Goal: Task Accomplishment & Management: Use online tool/utility

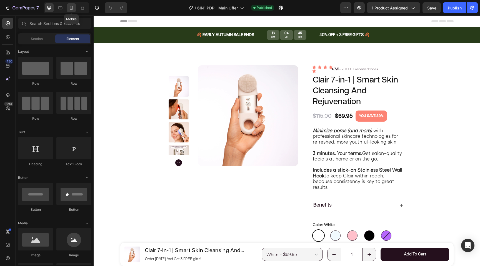
click at [73, 10] on icon at bounding box center [72, 8] width 6 height 6
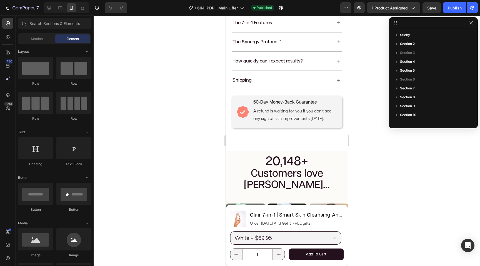
scroll to position [481, 0]
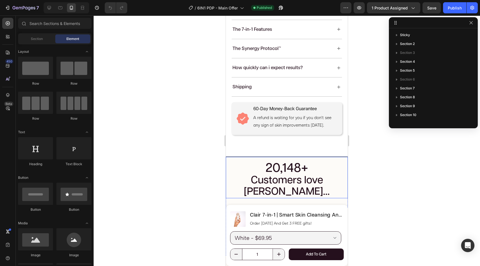
click at [290, 160] on div "20,148+ Customers love [PERSON_NAME]... Heading" at bounding box center [287, 177] width 122 height 41
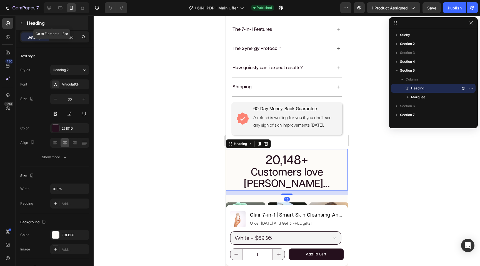
click at [23, 22] on icon "button" at bounding box center [21, 23] width 4 height 4
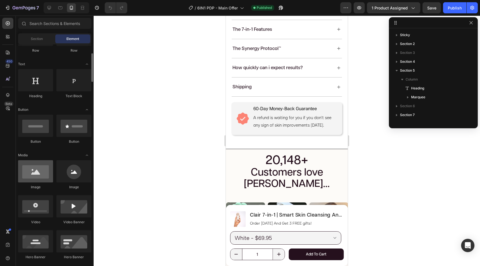
scroll to position [68, 0]
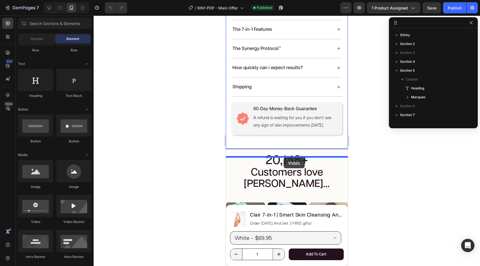
drag, startPoint x: 267, startPoint y: 219, endPoint x: 284, endPoint y: 157, distance: 64.2
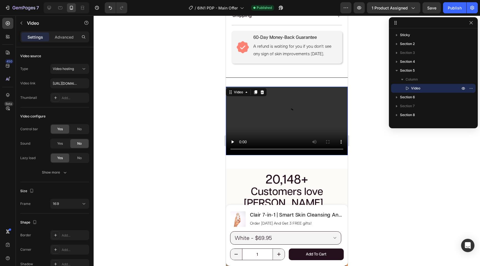
scroll to position [591, 0]
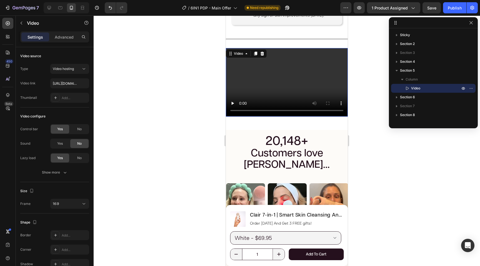
click at [288, 90] on video at bounding box center [287, 82] width 122 height 69
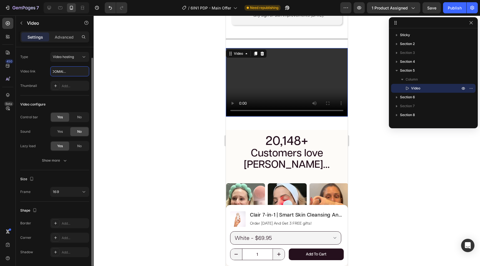
scroll to position [13, 0]
type input "[URL][DOMAIN_NAME]"
click at [64, 129] on div "Yes" at bounding box center [60, 130] width 18 height 9
click at [62, 161] on icon "button" at bounding box center [65, 160] width 6 height 6
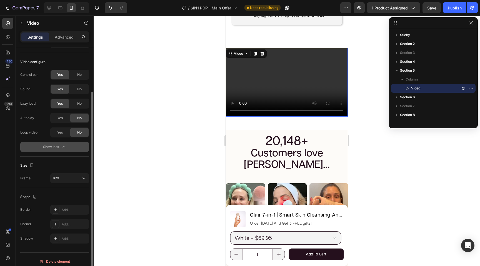
scroll to position [59, 0]
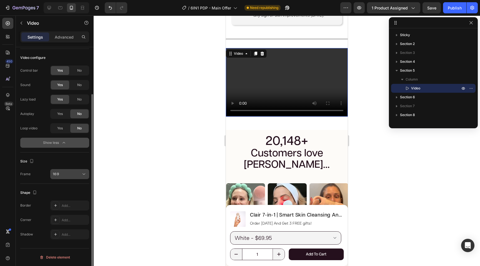
click at [69, 172] on div "16:9" at bounding box center [67, 174] width 28 height 5
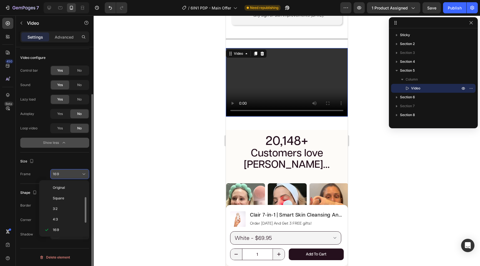
scroll to position [10, 0]
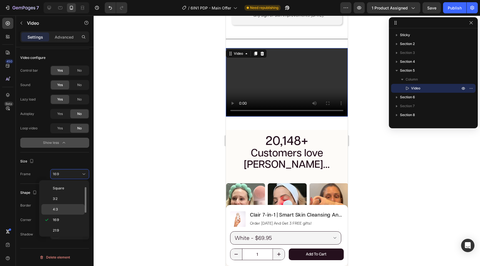
click at [65, 206] on div "4:3" at bounding box center [62, 209] width 43 height 11
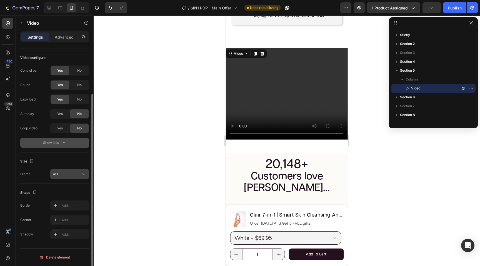
click at [75, 177] on div "4:3" at bounding box center [70, 174] width 34 height 6
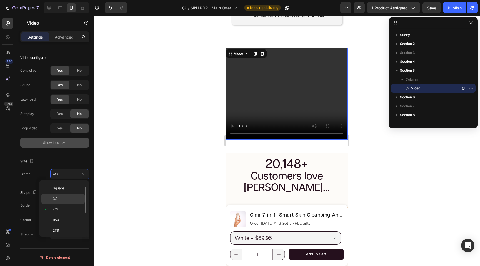
click at [71, 198] on p "3:2" at bounding box center [67, 198] width 29 height 5
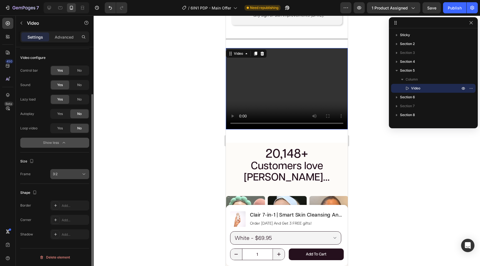
click at [74, 173] on div "3:2" at bounding box center [67, 174] width 28 height 5
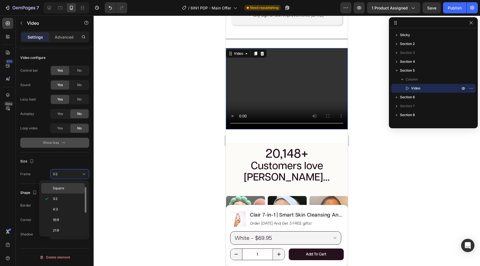
click at [73, 188] on p "Square" at bounding box center [67, 188] width 29 height 5
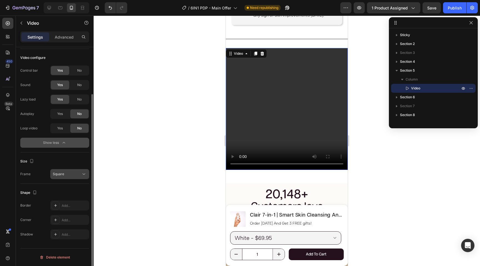
click at [75, 171] on button "Square" at bounding box center [69, 174] width 39 height 10
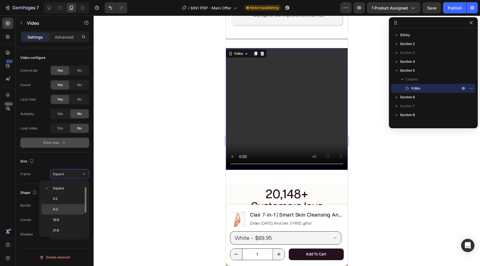
click at [69, 206] on div "4:3" at bounding box center [62, 209] width 43 height 11
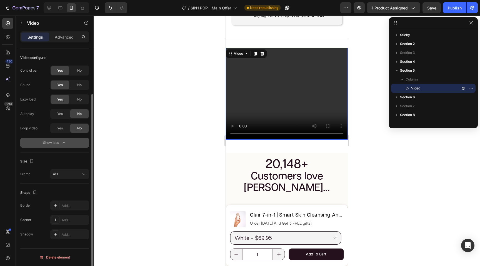
click at [75, 188] on div "Shape" at bounding box center [54, 192] width 69 height 9
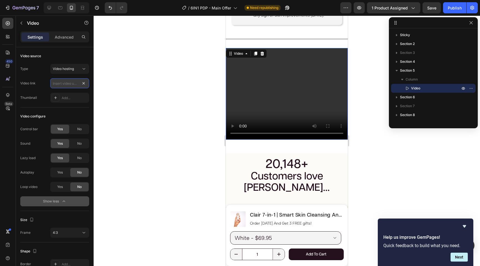
scroll to position [0, 0]
paste input "[URL][DOMAIN_NAME]"
type input "[URL][DOMAIN_NAME]"
click at [71, 53] on div "Video source" at bounding box center [54, 56] width 69 height 9
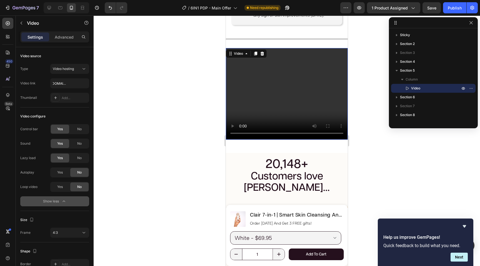
scroll to position [0, 0]
click at [362, 94] on div at bounding box center [287, 141] width 386 height 251
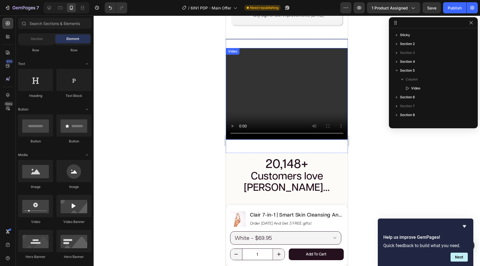
click at [256, 103] on video at bounding box center [287, 93] width 122 height 91
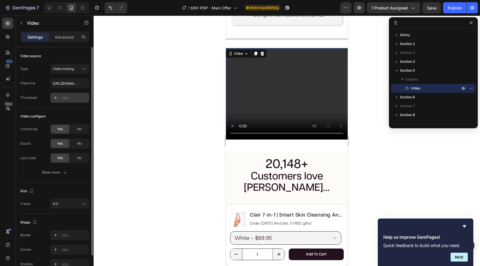
click at [64, 98] on div "Add..." at bounding box center [75, 98] width 26 height 5
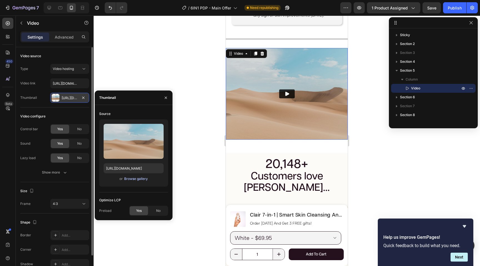
click at [127, 178] on div "Browse gallery" at bounding box center [136, 178] width 24 height 5
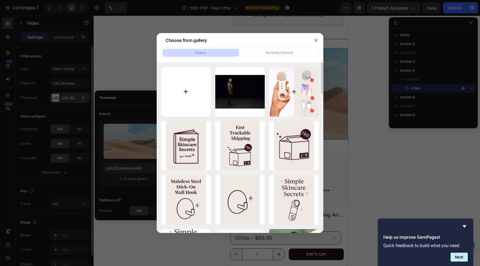
click at [198, 92] on input "file" at bounding box center [186, 92] width 50 height 50
type input "C:\fakepath\How To Use Clair.png"
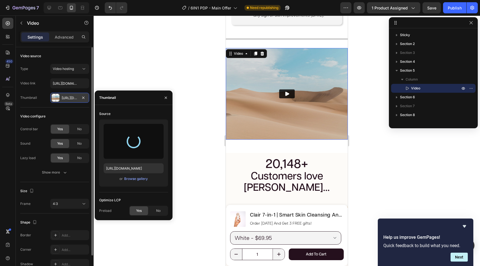
type input "[URL][DOMAIN_NAME]"
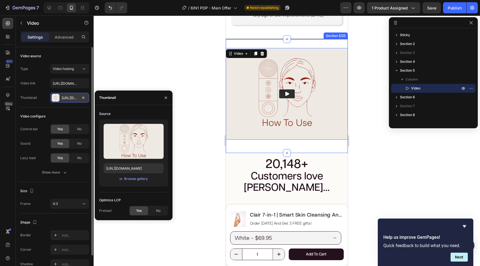
click at [338, 153] on div "Video 16 Section 5/25" at bounding box center [287, 96] width 122 height 114
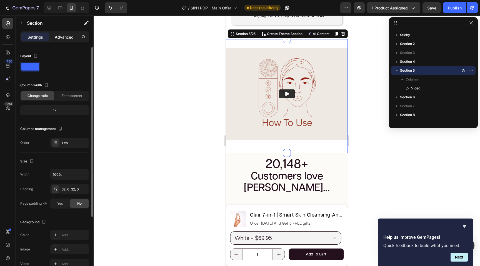
click at [68, 37] on p "Advanced" at bounding box center [64, 37] width 19 height 6
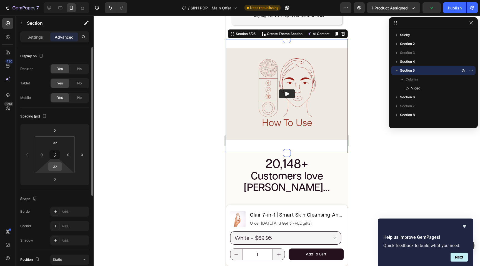
click at [57, 167] on input "32" at bounding box center [54, 167] width 11 height 8
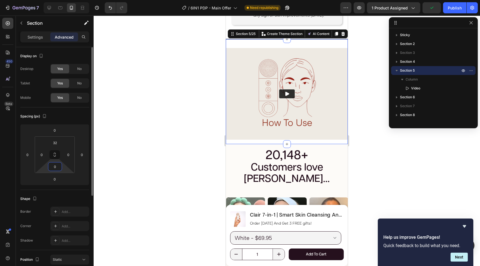
type input "0"
click at [242, 123] on img at bounding box center [287, 93] width 122 height 91
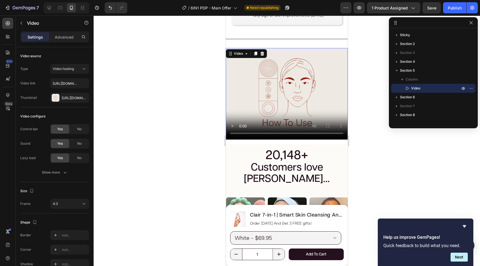
click at [400, 145] on div at bounding box center [287, 141] width 386 height 251
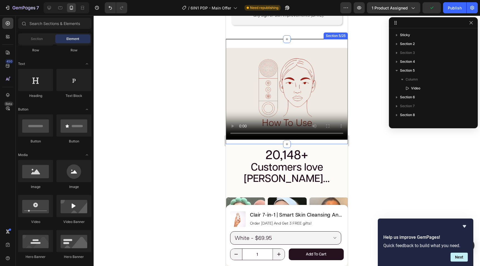
click at [343, 144] on div "Video" at bounding box center [287, 96] width 122 height 96
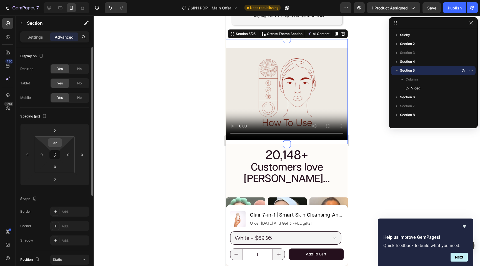
click at [59, 142] on input "32" at bounding box center [54, 143] width 11 height 8
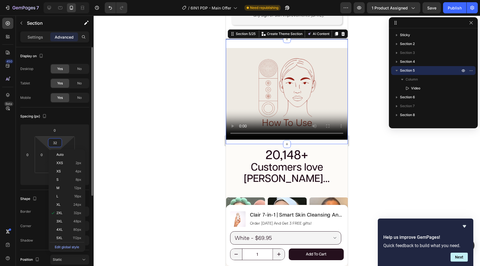
type input "0"
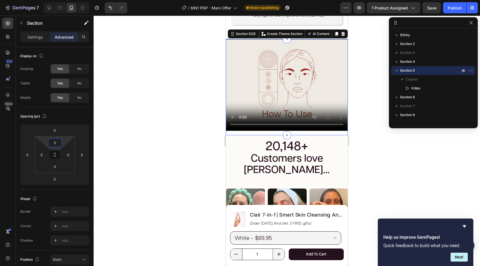
click at [160, 97] on div at bounding box center [287, 141] width 386 height 251
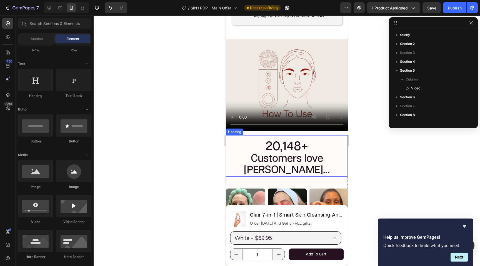
click at [241, 154] on h2 "20,148+ Customers love [PERSON_NAME]..." at bounding box center [286, 159] width 111 height 36
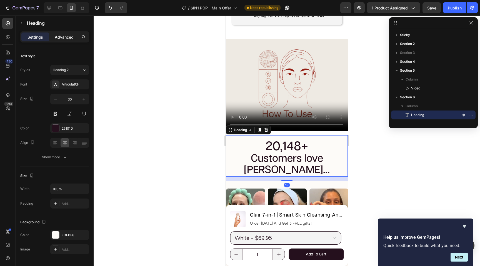
click at [68, 36] on p "Advanced" at bounding box center [64, 37] width 19 height 6
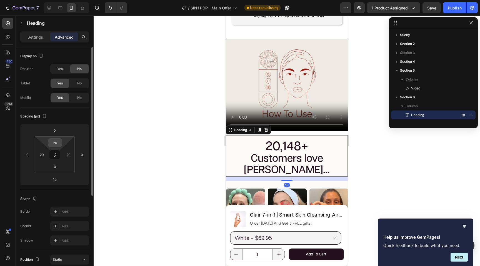
click at [58, 143] on input "20" at bounding box center [54, 143] width 11 height 8
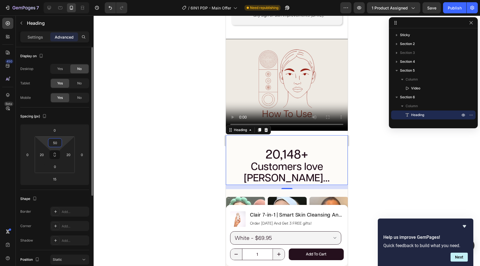
type input "5"
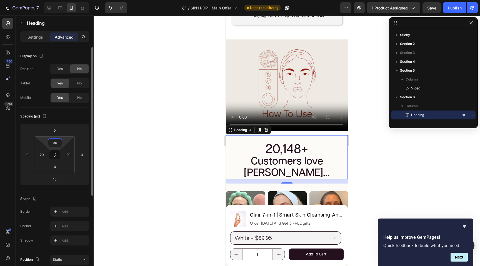
type input "3"
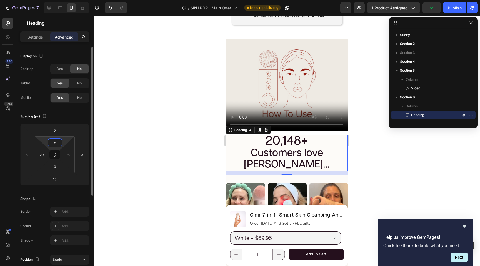
type input "50"
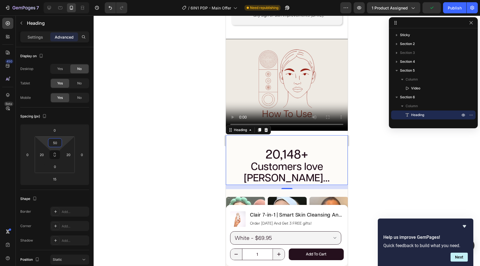
click at [151, 122] on div at bounding box center [287, 141] width 386 height 251
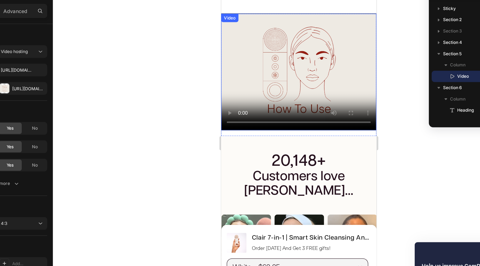
click at [253, 49] on video at bounding box center [282, 53] width 122 height 91
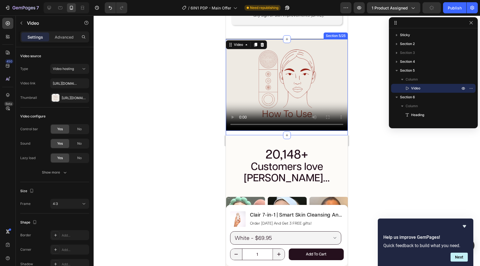
click at [258, 135] on div "Video 16" at bounding box center [287, 87] width 122 height 96
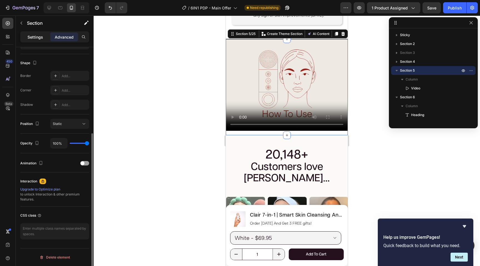
click at [31, 39] on p "Settings" at bounding box center [36, 37] width 16 height 6
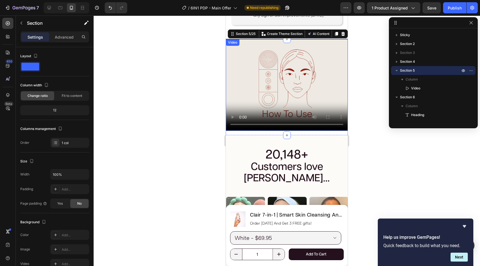
click at [253, 79] on video at bounding box center [287, 84] width 122 height 91
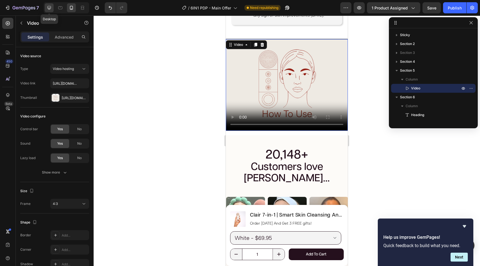
click at [51, 8] on icon at bounding box center [50, 8] width 4 height 4
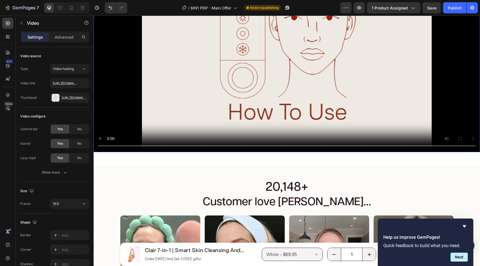
scroll to position [594, 0]
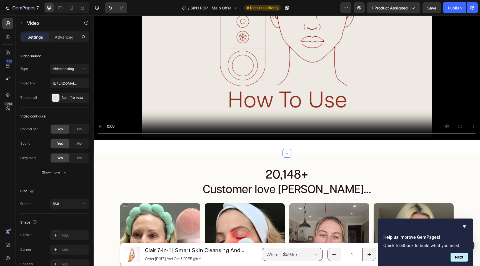
click at [226, 148] on div "Video 16 Section 5/25" at bounding box center [287, 33] width 386 height 239
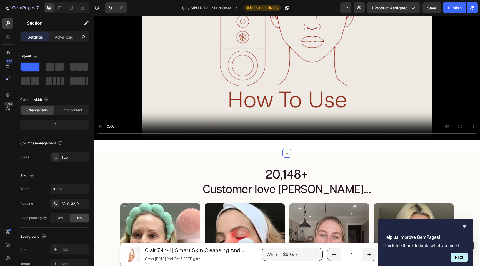
click at [221, 83] on video at bounding box center [287, 30] width 386 height 217
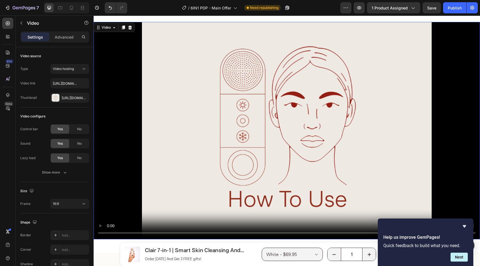
scroll to position [468, 0]
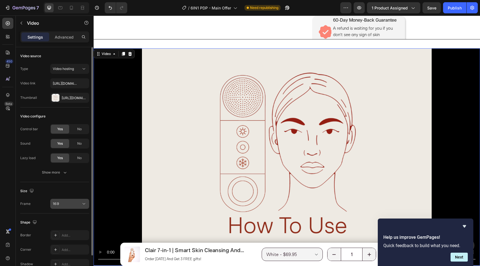
click at [69, 207] on button "16:9" at bounding box center [69, 204] width 39 height 10
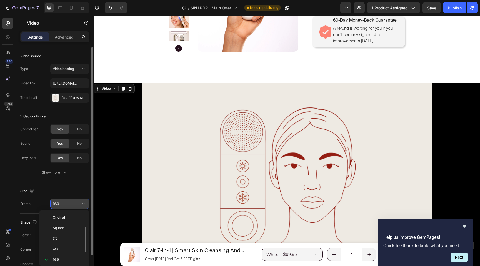
scroll to position [10, 0]
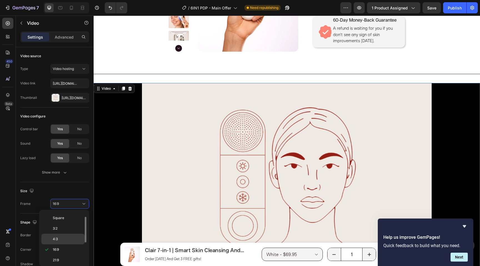
click at [64, 238] on p "4:3" at bounding box center [67, 239] width 29 height 5
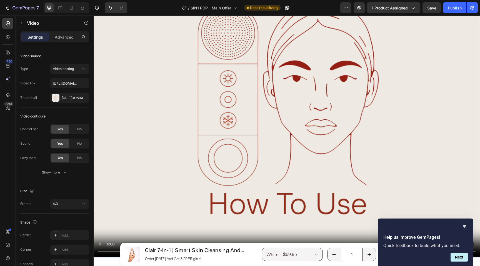
scroll to position [589, 0]
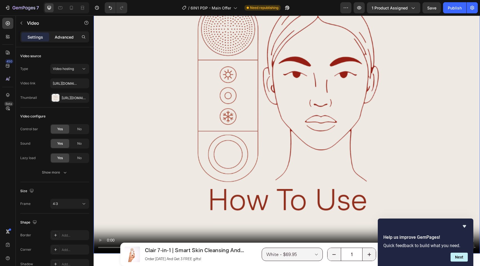
click at [65, 36] on p "Advanced" at bounding box center [64, 37] width 19 height 6
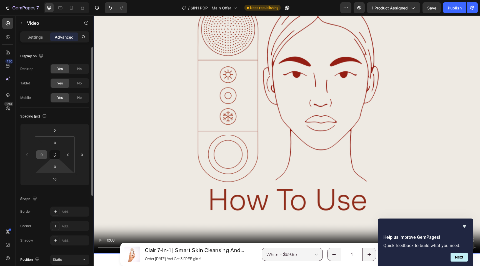
click at [46, 157] on div "0" at bounding box center [41, 154] width 11 height 9
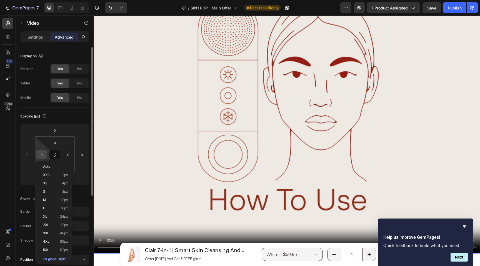
click at [45, 156] on input "0" at bounding box center [42, 155] width 8 height 8
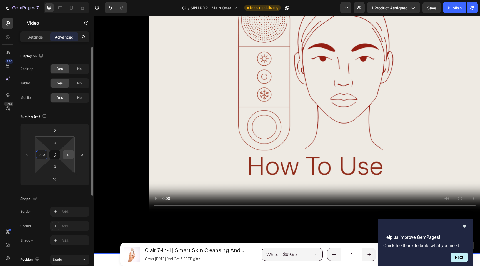
type input "200"
click at [70, 156] on input "0" at bounding box center [68, 155] width 8 height 8
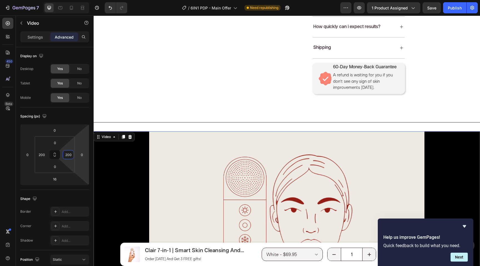
scroll to position [424, 0]
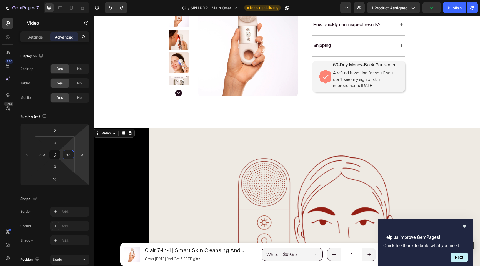
type input "0"
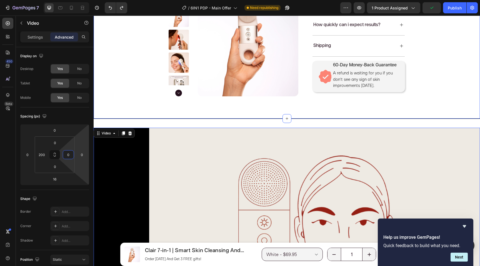
type input "0"
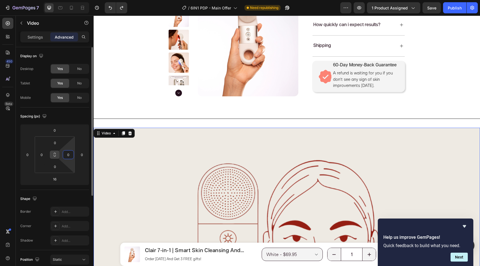
click at [55, 155] on icon at bounding box center [55, 155] width 4 height 4
click at [43, 155] on input "0" at bounding box center [42, 155] width 8 height 8
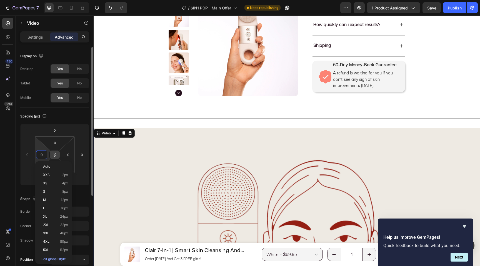
type input "1"
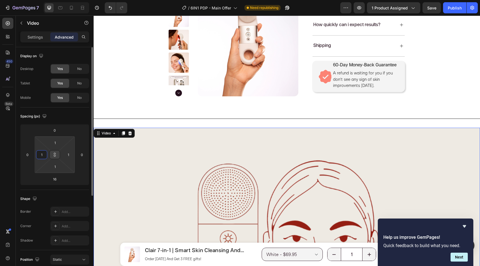
type input "10"
type input "100"
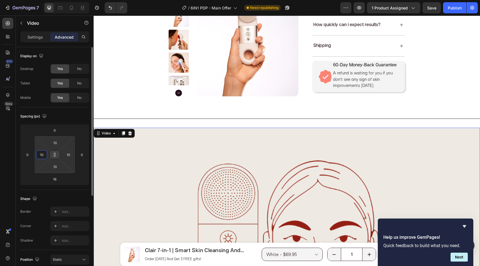
type input "100"
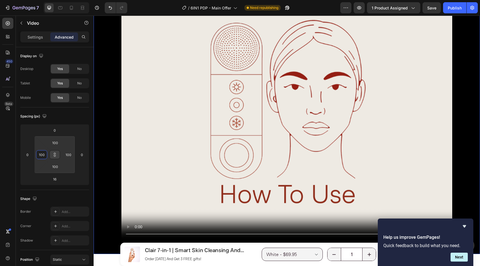
scroll to position [584, 0]
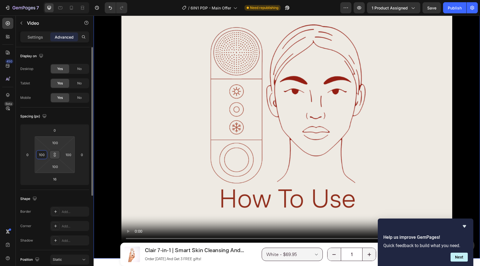
click at [41, 155] on input "100" at bounding box center [42, 155] width 8 height 8
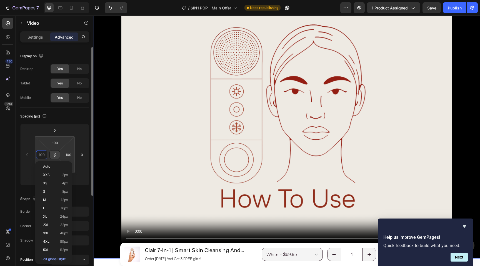
click at [41, 155] on input "100" at bounding box center [42, 155] width 8 height 8
type input "2"
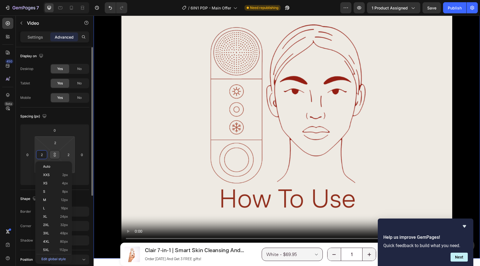
type input "20"
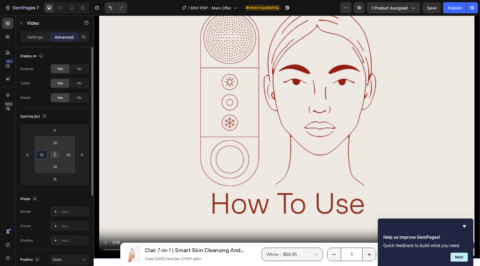
type input "200"
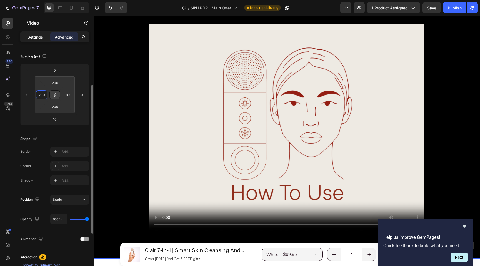
click at [37, 38] on p "Settings" at bounding box center [36, 37] width 16 height 6
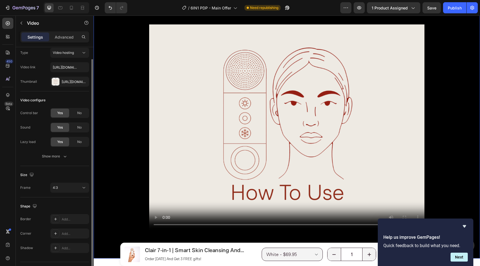
scroll to position [15, 0]
click at [55, 155] on div "Show more" at bounding box center [55, 158] width 26 height 6
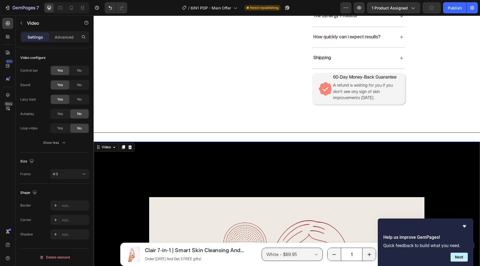
scroll to position [411, 0]
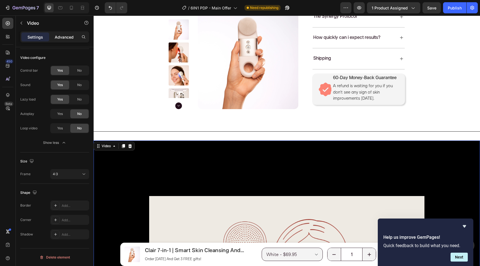
click at [66, 36] on p "Advanced" at bounding box center [64, 37] width 19 height 6
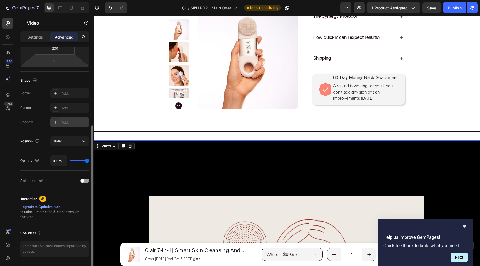
scroll to position [136, 0]
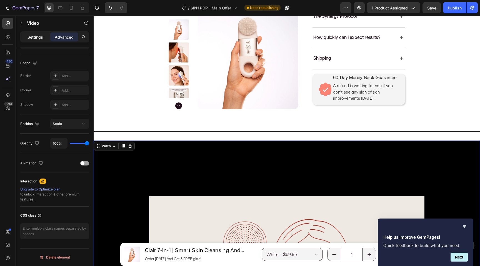
click at [42, 37] on p "Settings" at bounding box center [36, 37] width 16 height 6
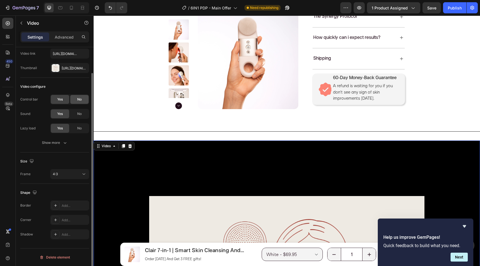
scroll to position [0, 0]
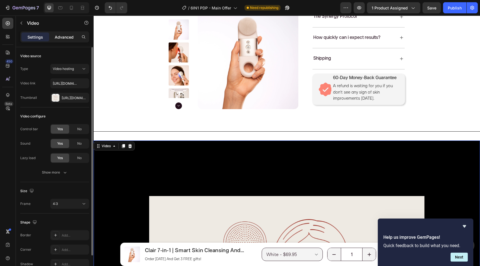
click at [67, 38] on p "Advanced" at bounding box center [64, 37] width 19 height 6
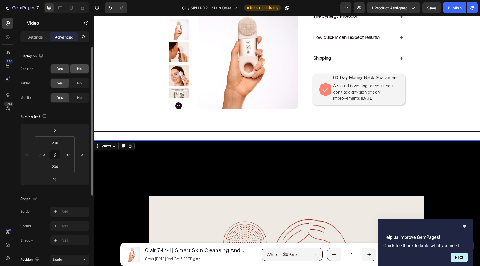
click at [80, 70] on span "No" at bounding box center [79, 68] width 4 height 5
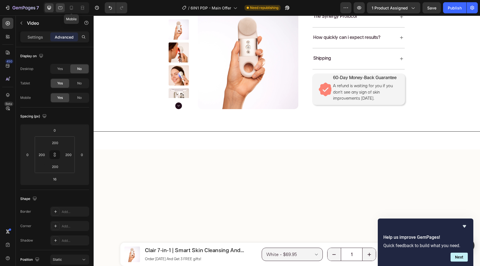
click at [58, 11] on div at bounding box center [60, 7] width 9 height 9
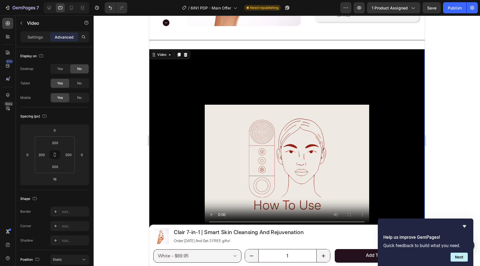
scroll to position [597, 0]
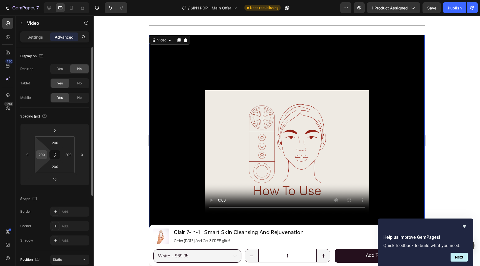
click at [45, 156] on input "200" at bounding box center [42, 155] width 8 height 8
type input "0"
click at [71, 157] on input "200" at bounding box center [68, 155] width 8 height 8
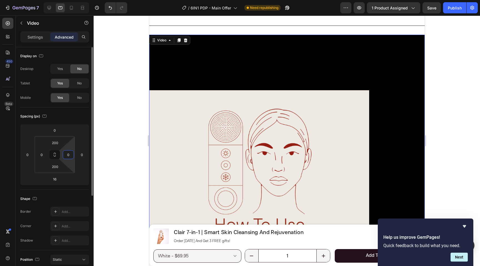
type input "0"
click at [53, 155] on icon at bounding box center [55, 155] width 4 height 4
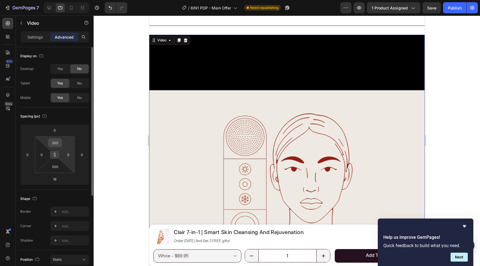
click at [57, 145] on input "200" at bounding box center [54, 143] width 11 height 8
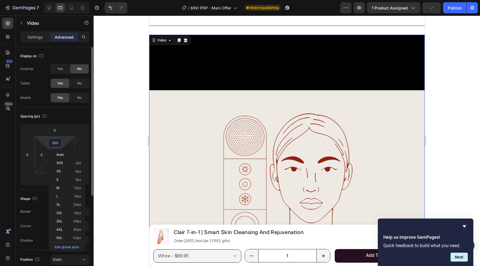
type input "0"
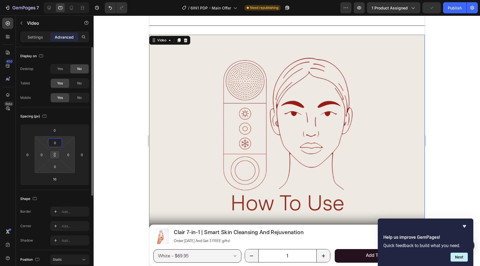
type input "0"
click at [174, 113] on video at bounding box center [287, 138] width 276 height 207
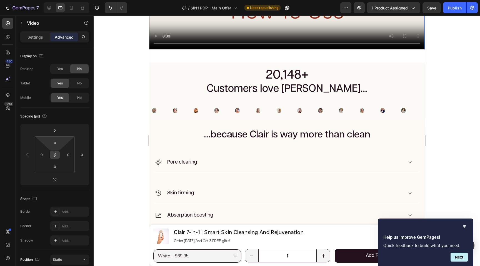
scroll to position [798, 0]
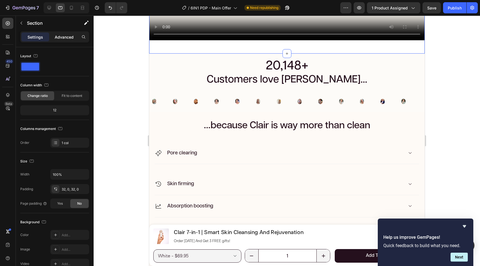
click at [62, 36] on p "Advanced" at bounding box center [64, 37] width 19 height 6
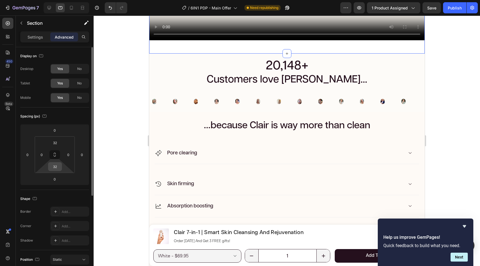
click at [56, 168] on input "32" at bounding box center [54, 167] width 11 height 8
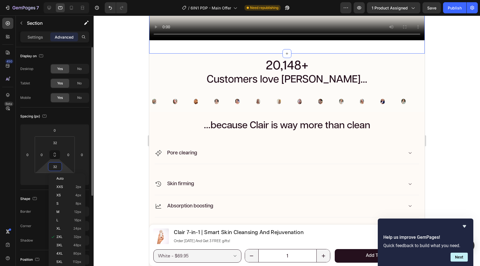
click at [63, 112] on div "Spacing (px)" at bounding box center [54, 116] width 69 height 9
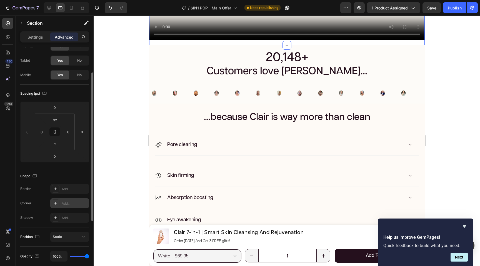
scroll to position [21, 0]
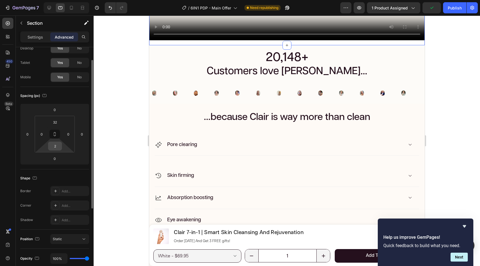
click at [58, 149] on input "2" at bounding box center [54, 146] width 11 height 8
type input "0"
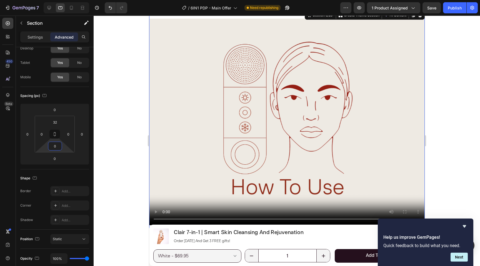
scroll to position [505, 0]
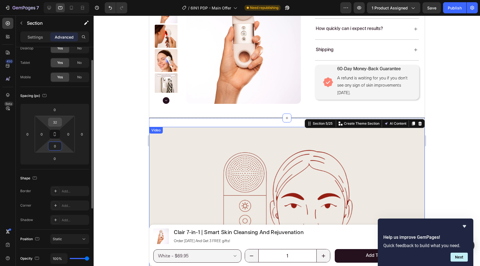
click at [57, 124] on input "32" at bounding box center [54, 122] width 11 height 8
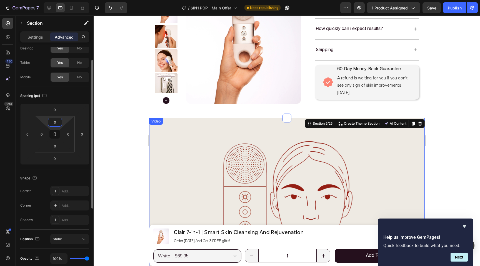
type input "0"
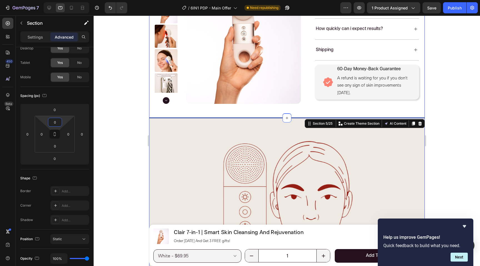
click at [459, 96] on div at bounding box center [287, 141] width 386 height 251
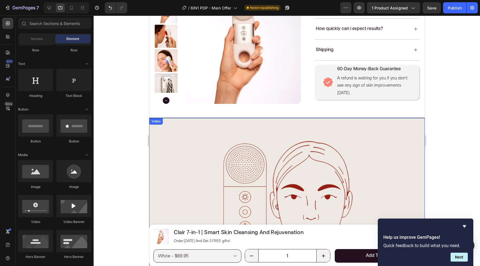
click at [332, 156] on video at bounding box center [287, 221] width 276 height 207
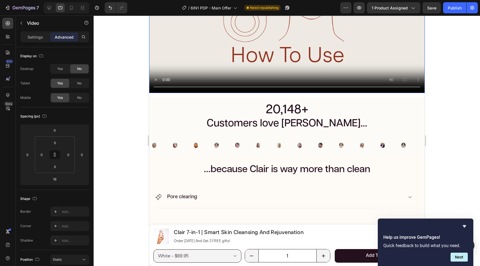
scroll to position [743, 0]
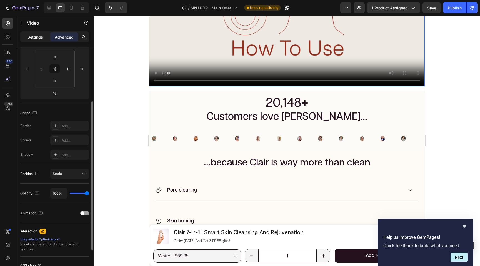
click at [36, 38] on p "Settings" at bounding box center [36, 37] width 16 height 6
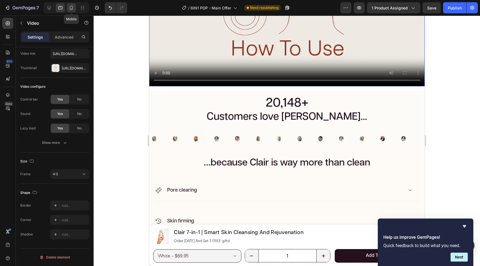
click at [72, 6] on icon at bounding box center [71, 8] width 3 height 4
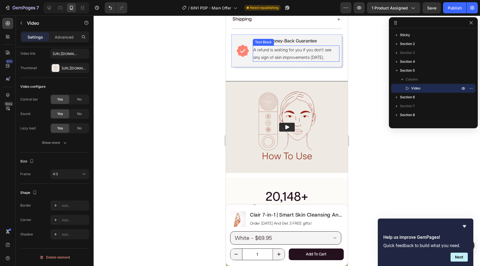
scroll to position [671, 0]
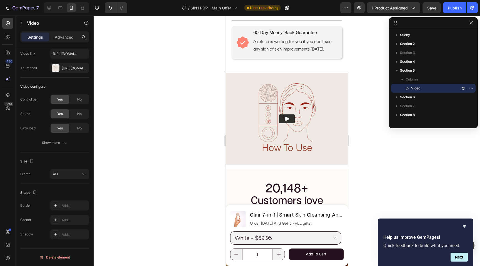
click at [284, 122] on icon "Play" at bounding box center [287, 119] width 6 height 6
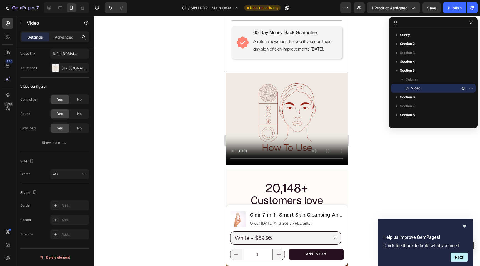
click at [326, 141] on video at bounding box center [287, 118] width 122 height 91
click at [361, 153] on div at bounding box center [287, 141] width 386 height 251
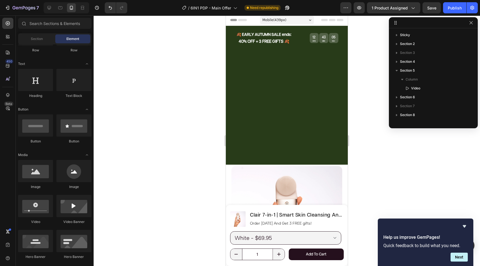
scroll to position [0, 0]
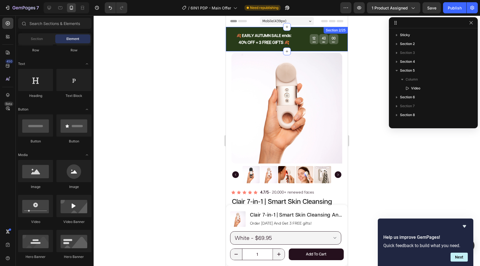
click at [243, 44] on strong "40% OFF + 3 FREE GIFTS 🍂" at bounding box center [264, 43] width 51 height 4
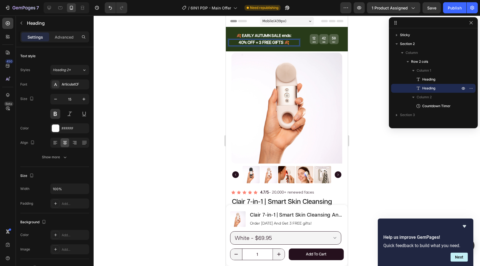
click at [242, 43] on strong "40% OFF + 3 FREE GIFTS 🍂" at bounding box center [264, 43] width 51 height 4
click at [262, 43] on strong "39% OFF + 3 FREE GIFTS 🍂" at bounding box center [264, 43] width 51 height 4
click at [269, 43] on strong "39% OFF + FREE GIFTS 🍂" at bounding box center [264, 43] width 48 height 4
click at [451, 8] on div "Publish" at bounding box center [455, 8] width 14 height 6
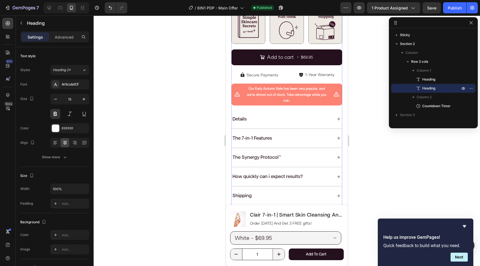
scroll to position [394, 0]
